Goal: Task Accomplishment & Management: Complete application form

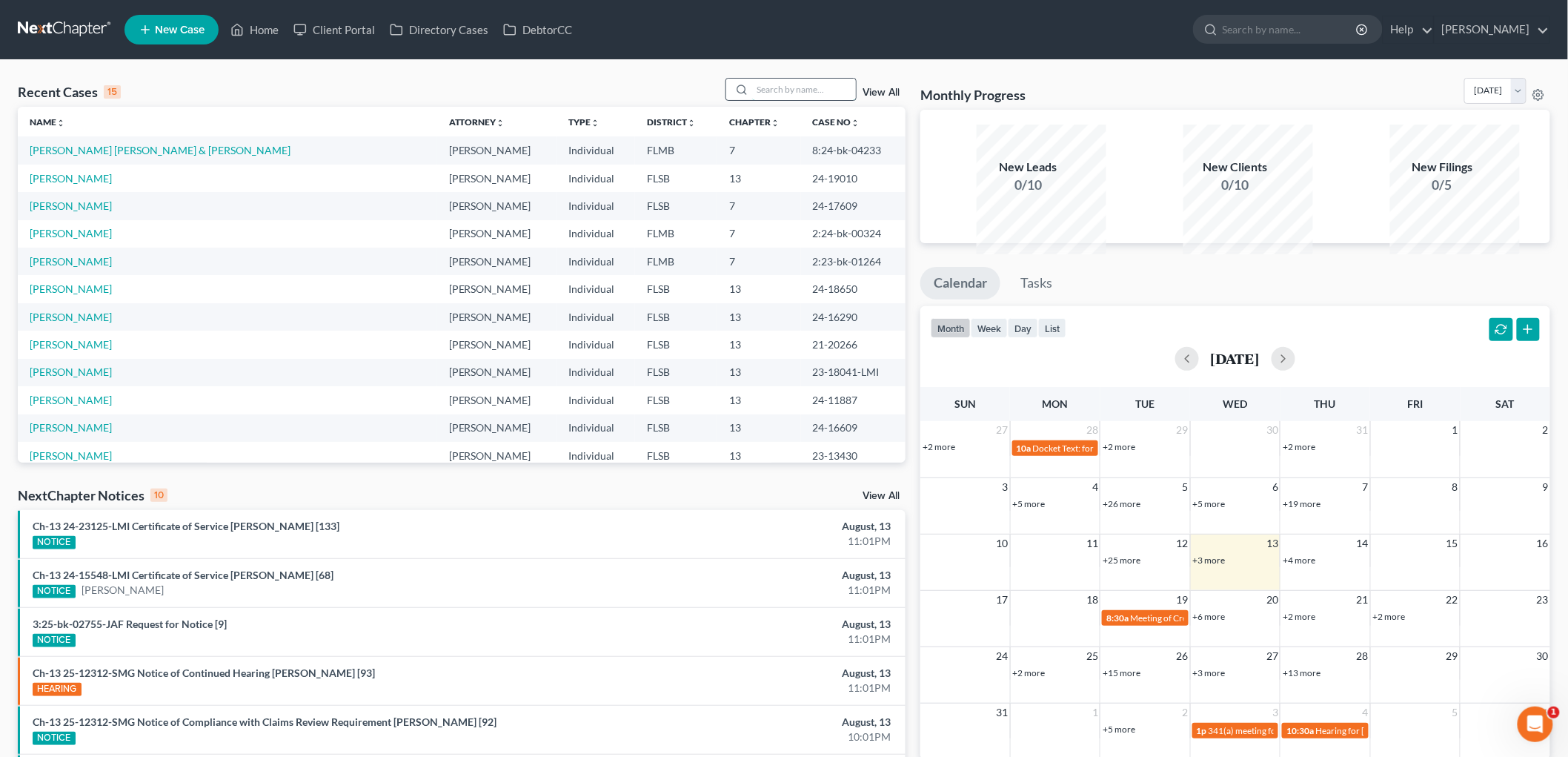
click at [753, 100] on input "search" at bounding box center [804, 89] width 103 height 22
type input "[PERSON_NAME]"
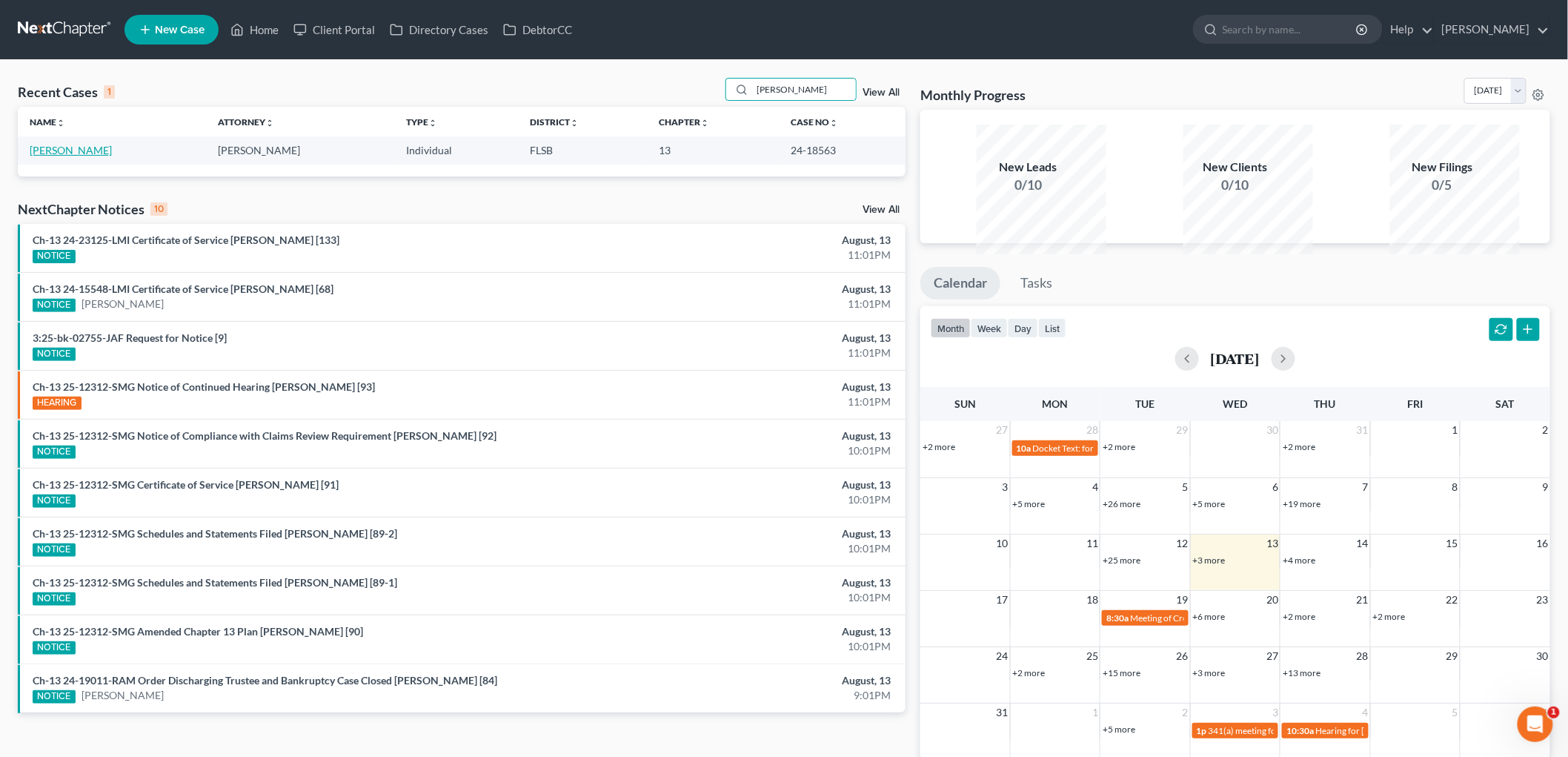
click at [97, 157] on link "[PERSON_NAME]" at bounding box center [71, 150] width 83 height 13
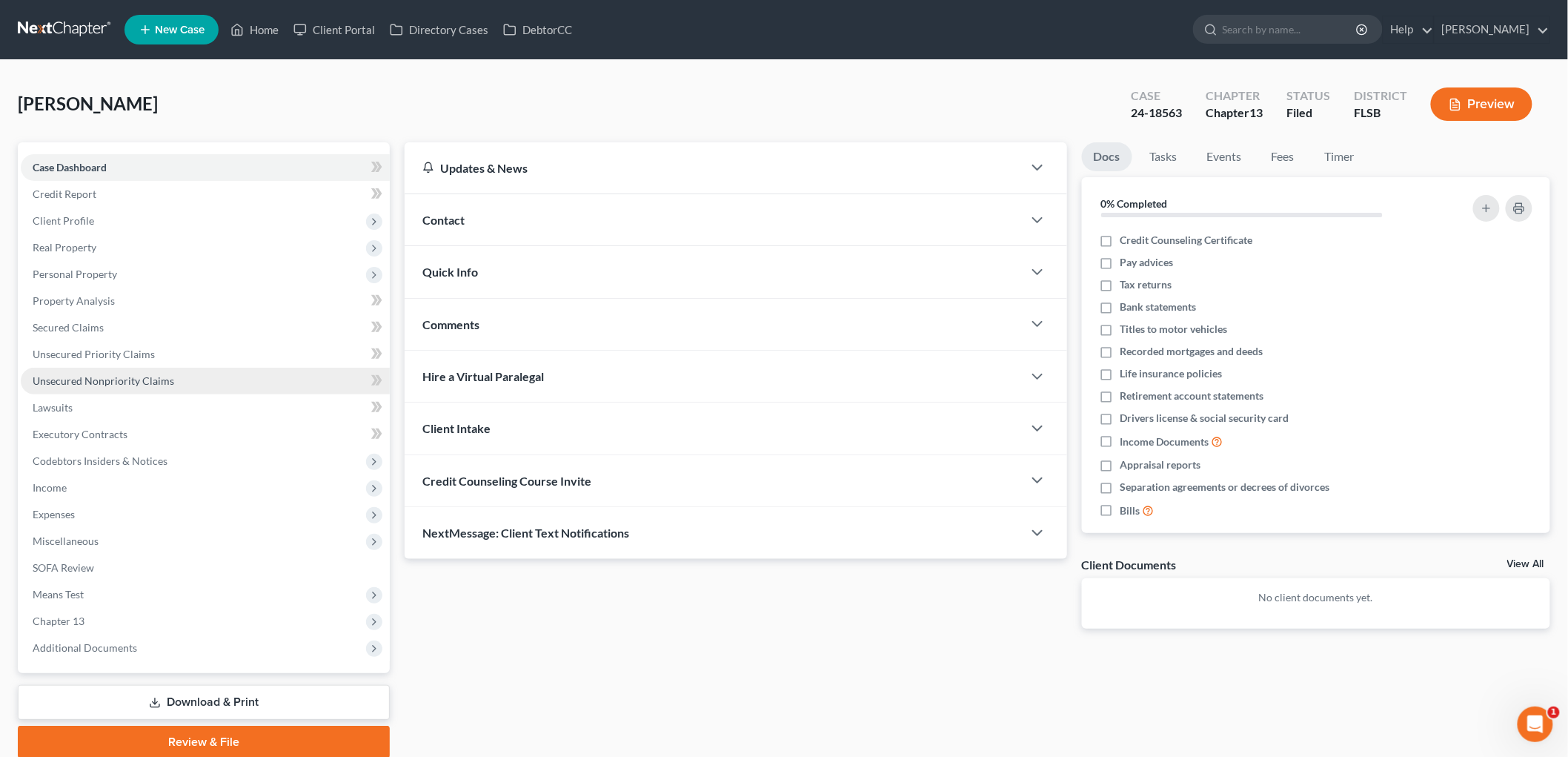
click at [157, 387] on span "Unsecured Nonpriority Claims" at bounding box center [103, 381] width 141 height 13
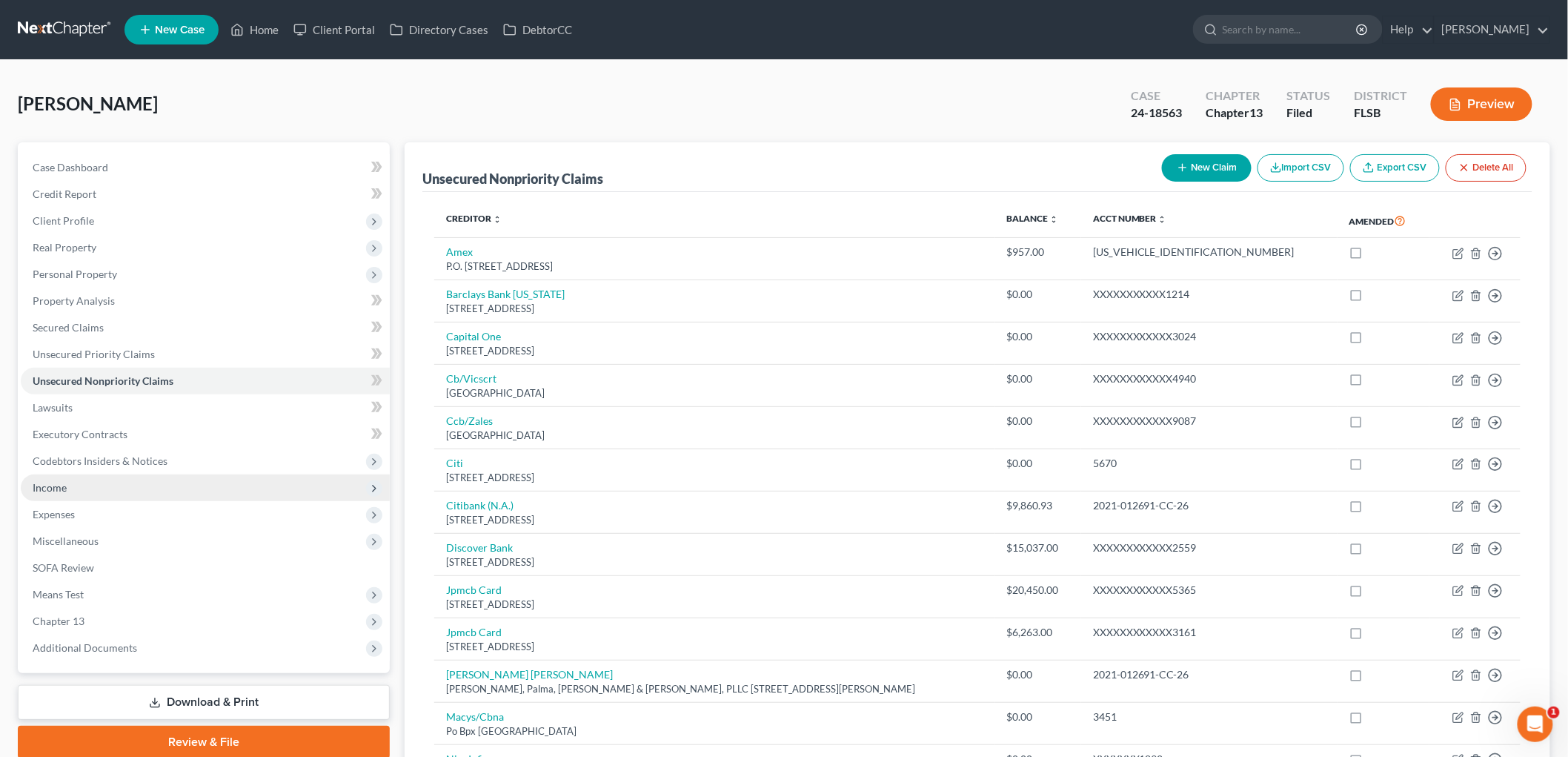
scroll to position [384, 0]
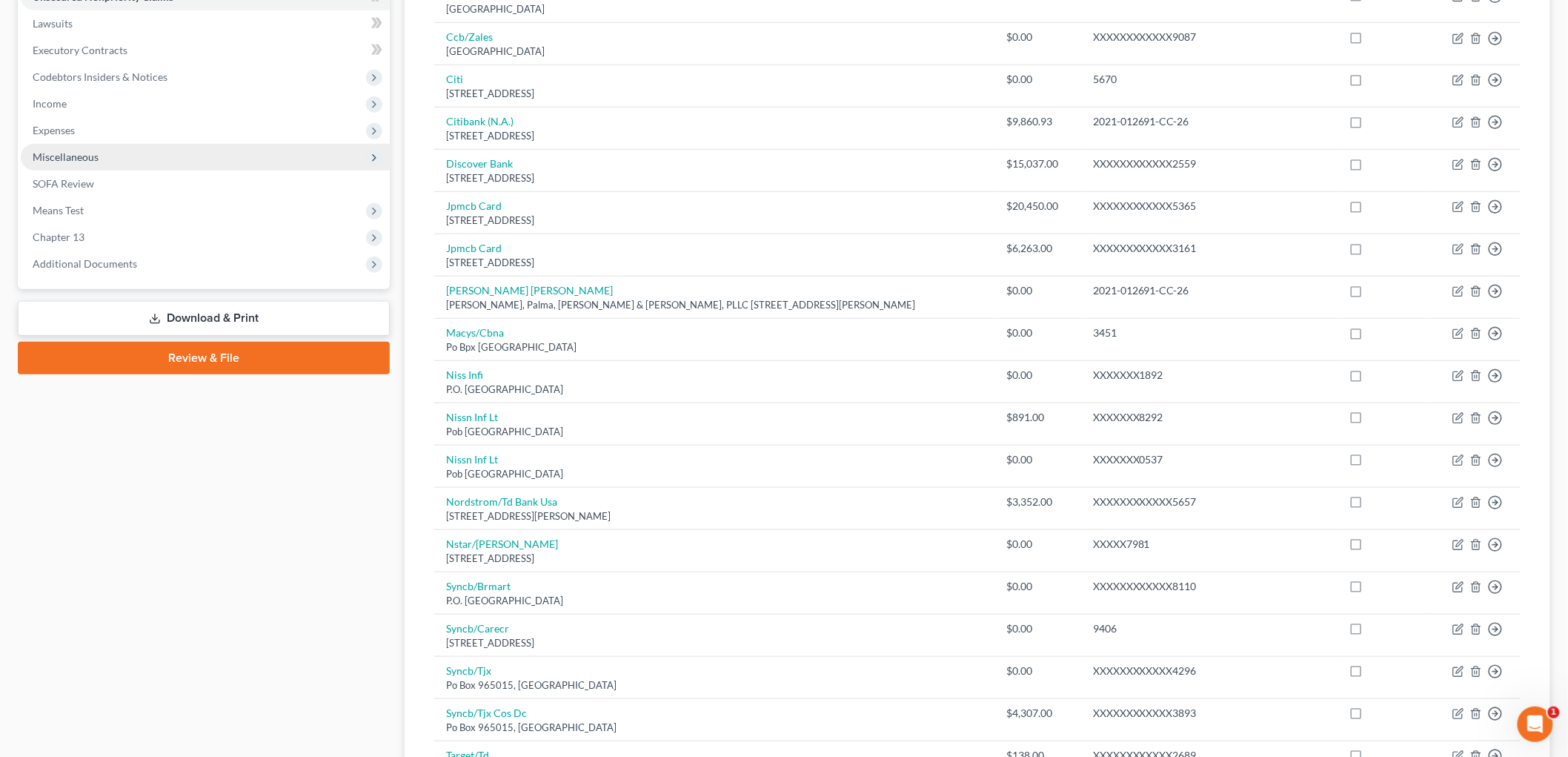
click at [98, 163] on span "Miscellaneous" at bounding box center [65, 157] width 66 height 13
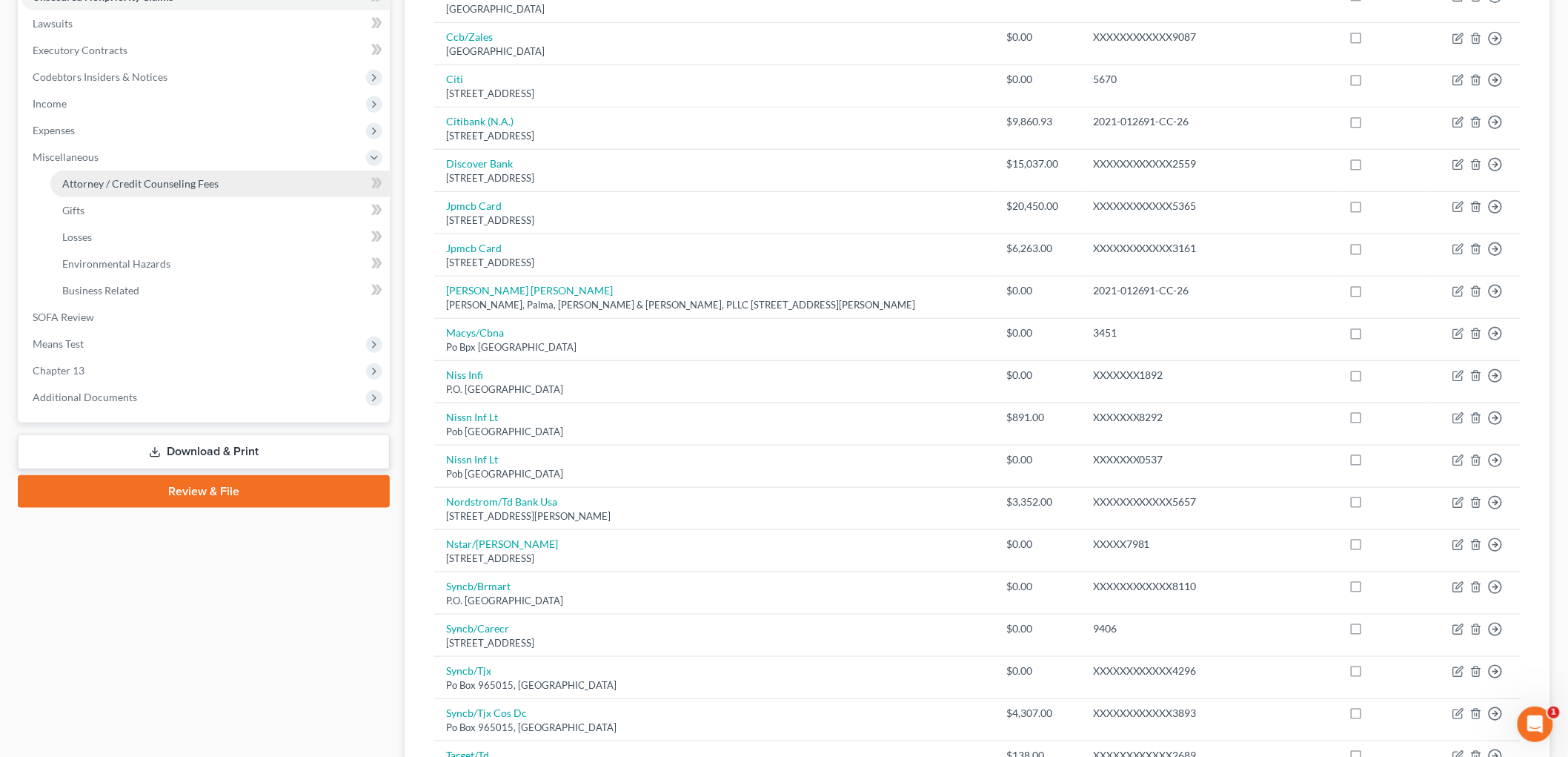
click at [121, 189] on span "Attorney / Credit Counseling Fees" at bounding box center [140, 183] width 157 height 13
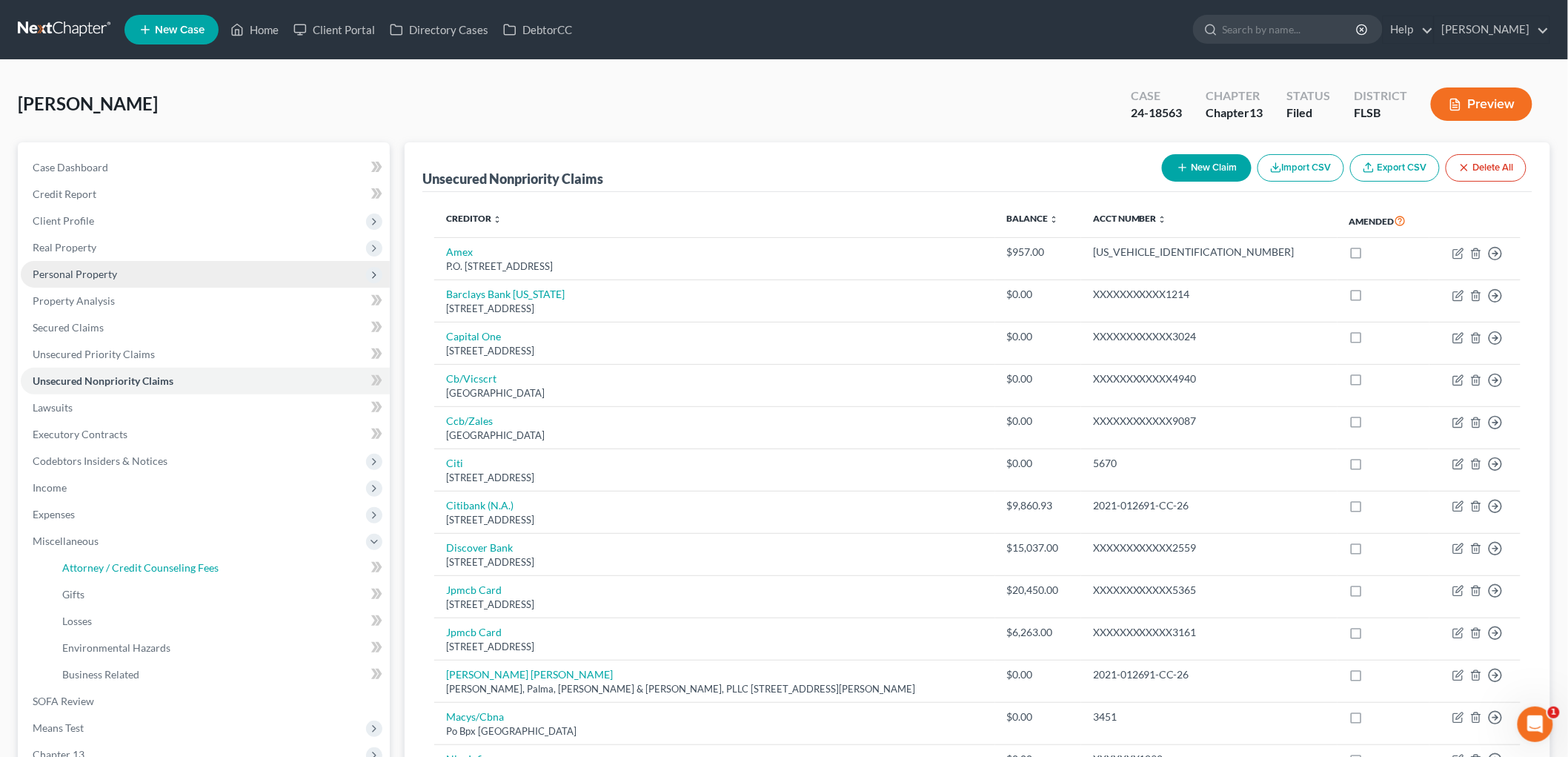
select select "1"
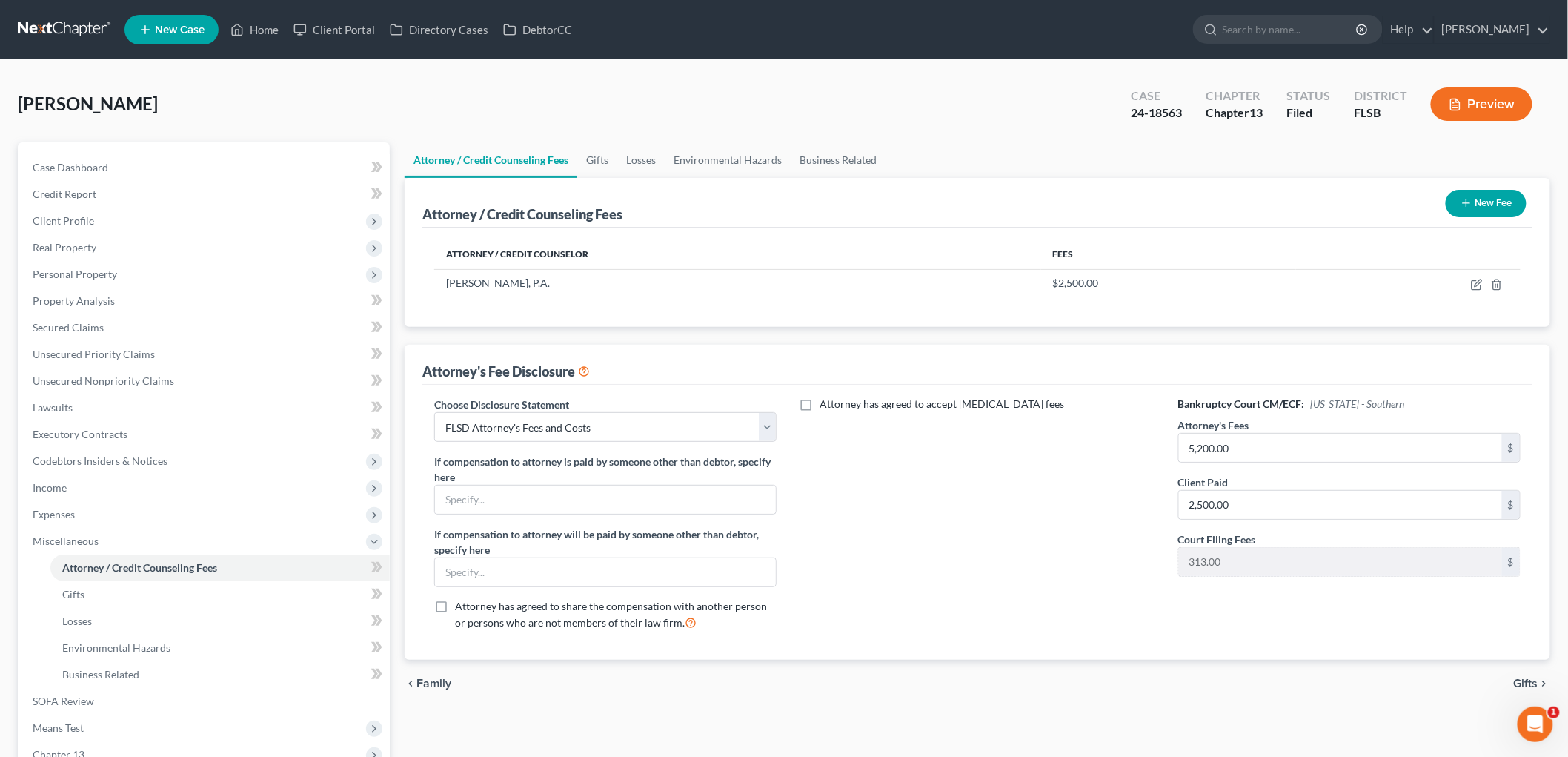
scroll to position [191, 0]
